Goal: Find specific page/section: Find specific page/section

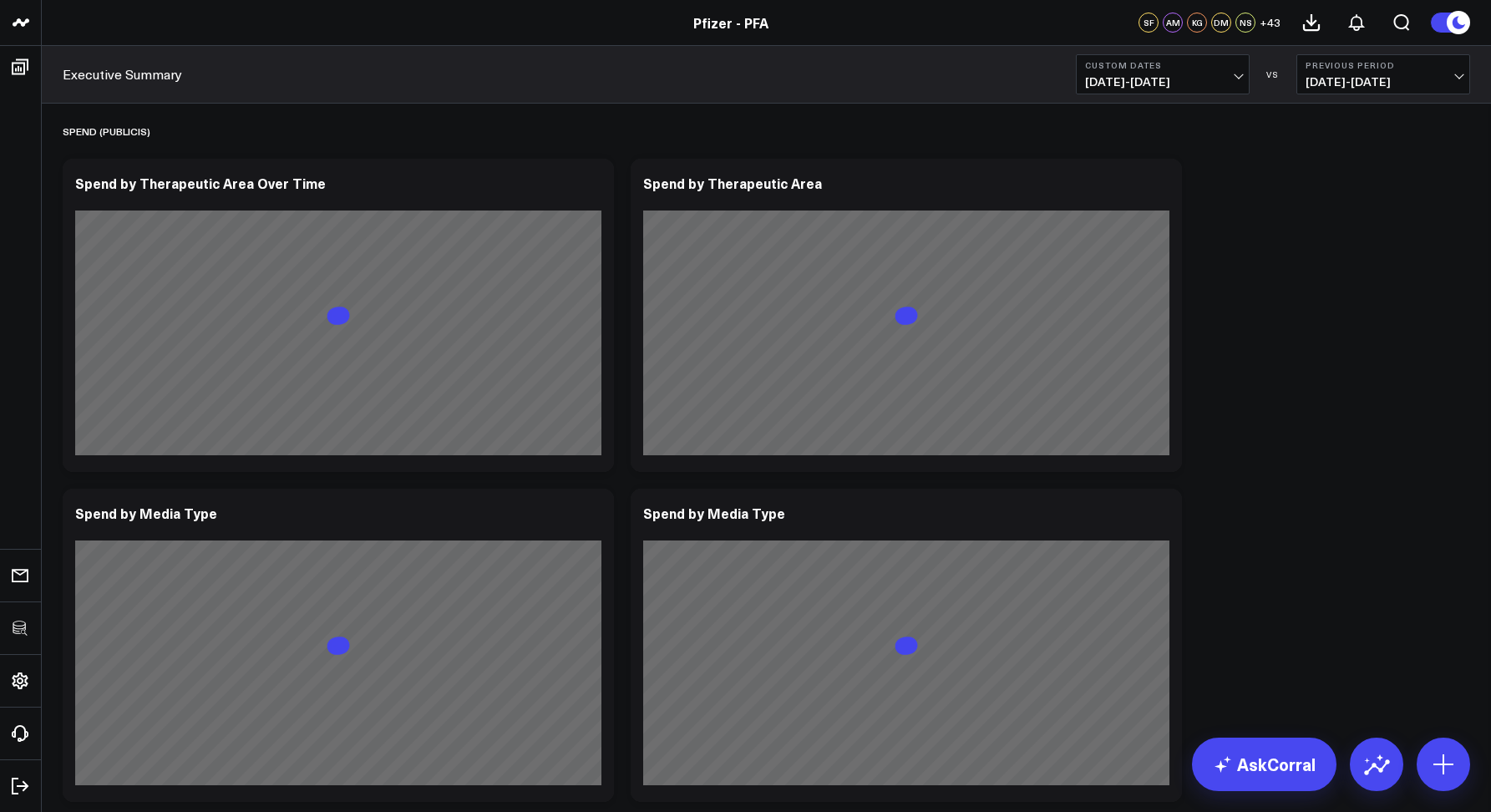
click at [474, 64] on div "Executive Summary Custom Dates 04/09/25 - 08/06/25 VS Previous Period 12/10/24 …" at bounding box center [766, 74] width 1450 height 57
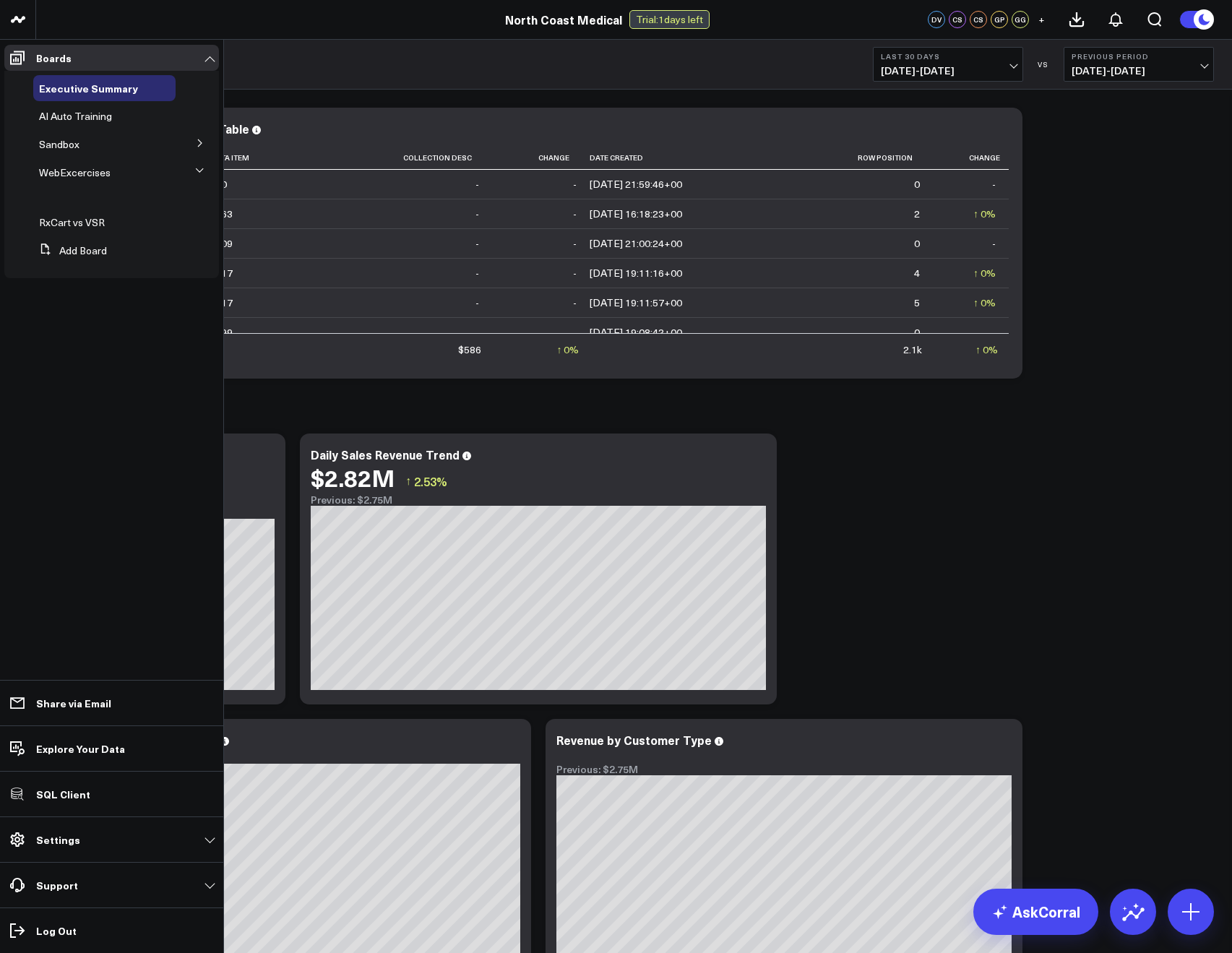
click at [198, 168] on icon at bounding box center [199, 170] width 9 height 9
click at [198, 168] on icon at bounding box center [200, 171] width 3 height 7
click at [198, 168] on icon at bounding box center [199, 170] width 9 height 9
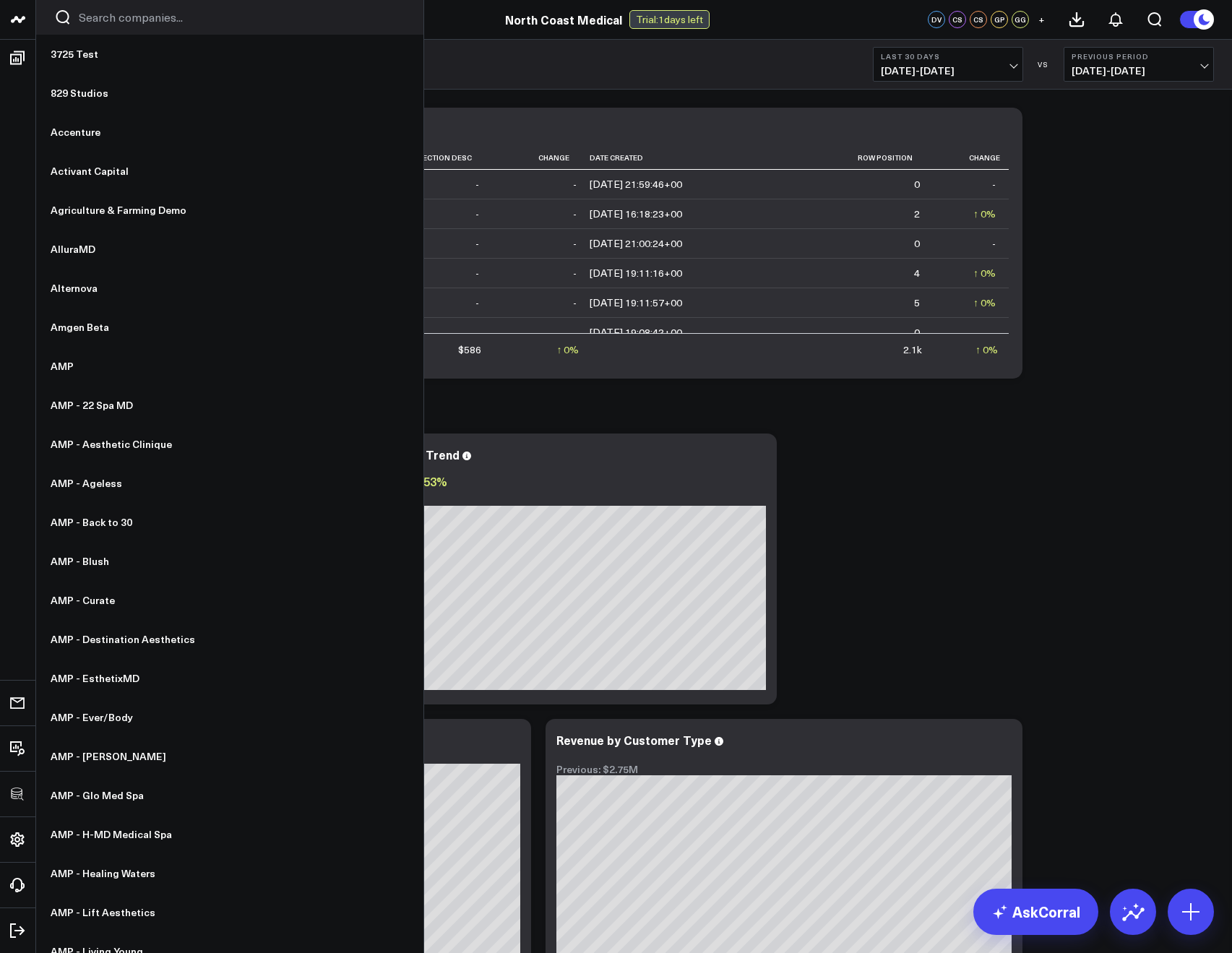
click at [87, 18] on input "Search companies input" at bounding box center [242, 17] width 327 height 16
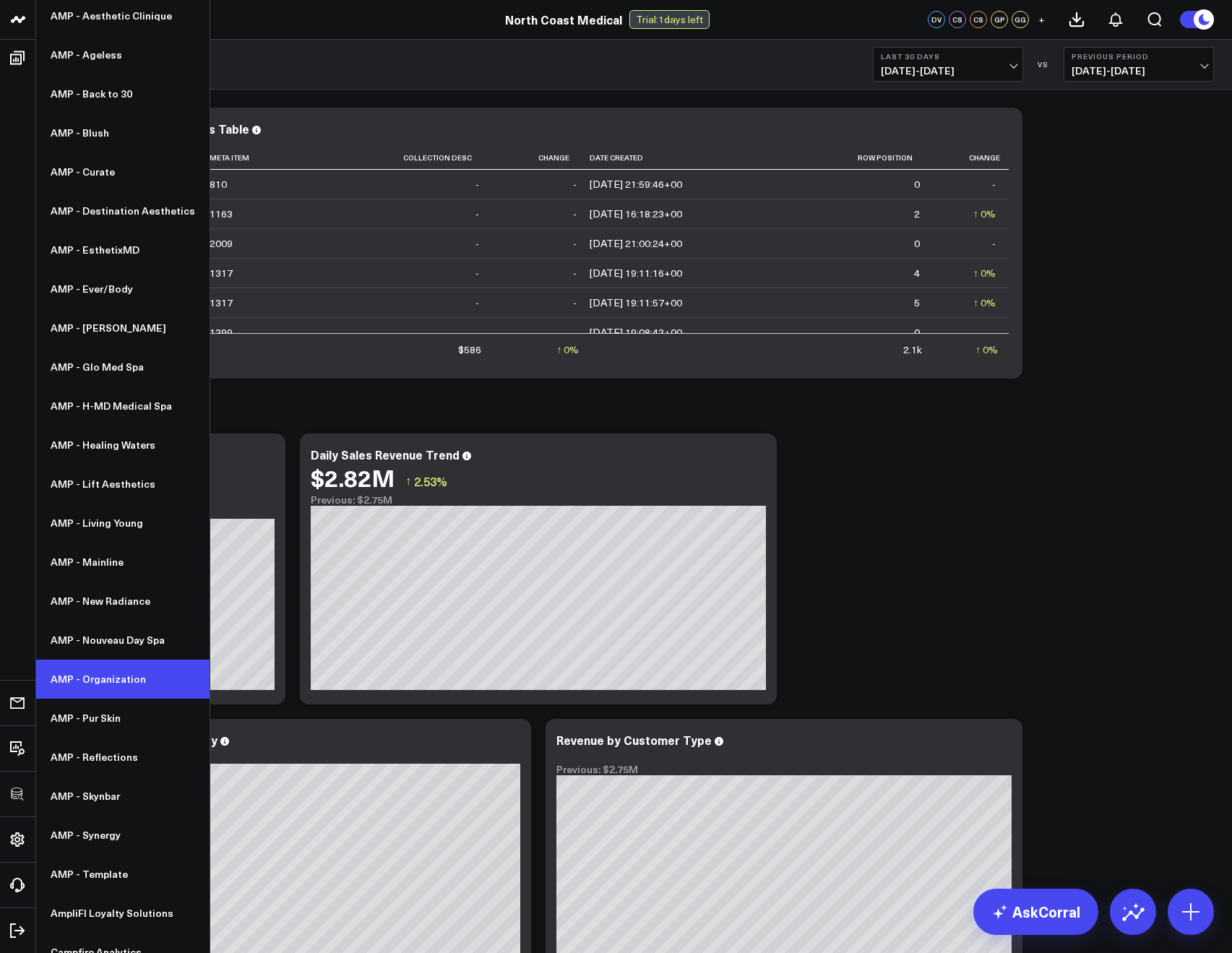
scroll to position [135, 0]
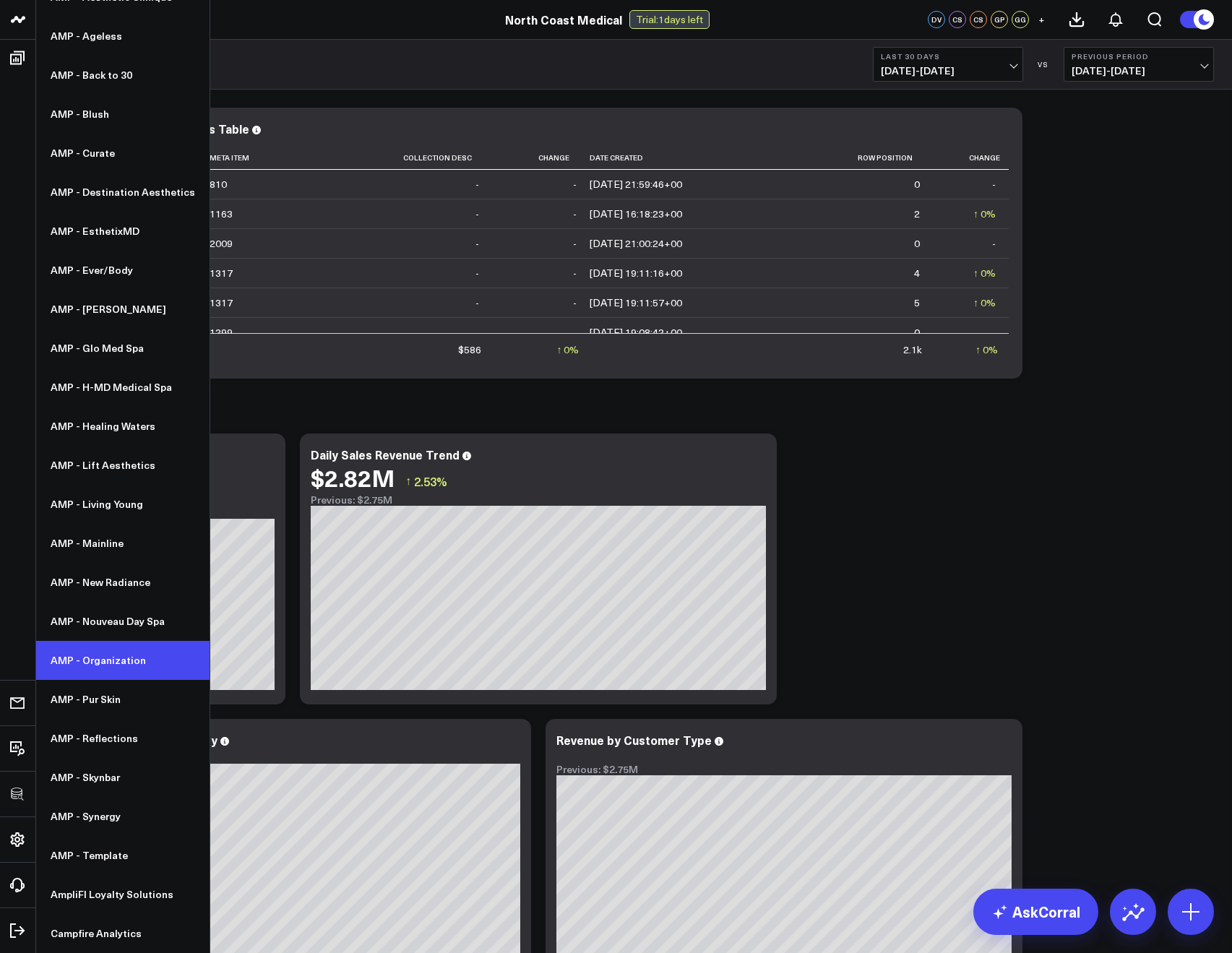
type input "amp"
click at [106, 664] on link "AMP - Organization" at bounding box center [122, 661] width 174 height 39
